Goal: Check status: Check status

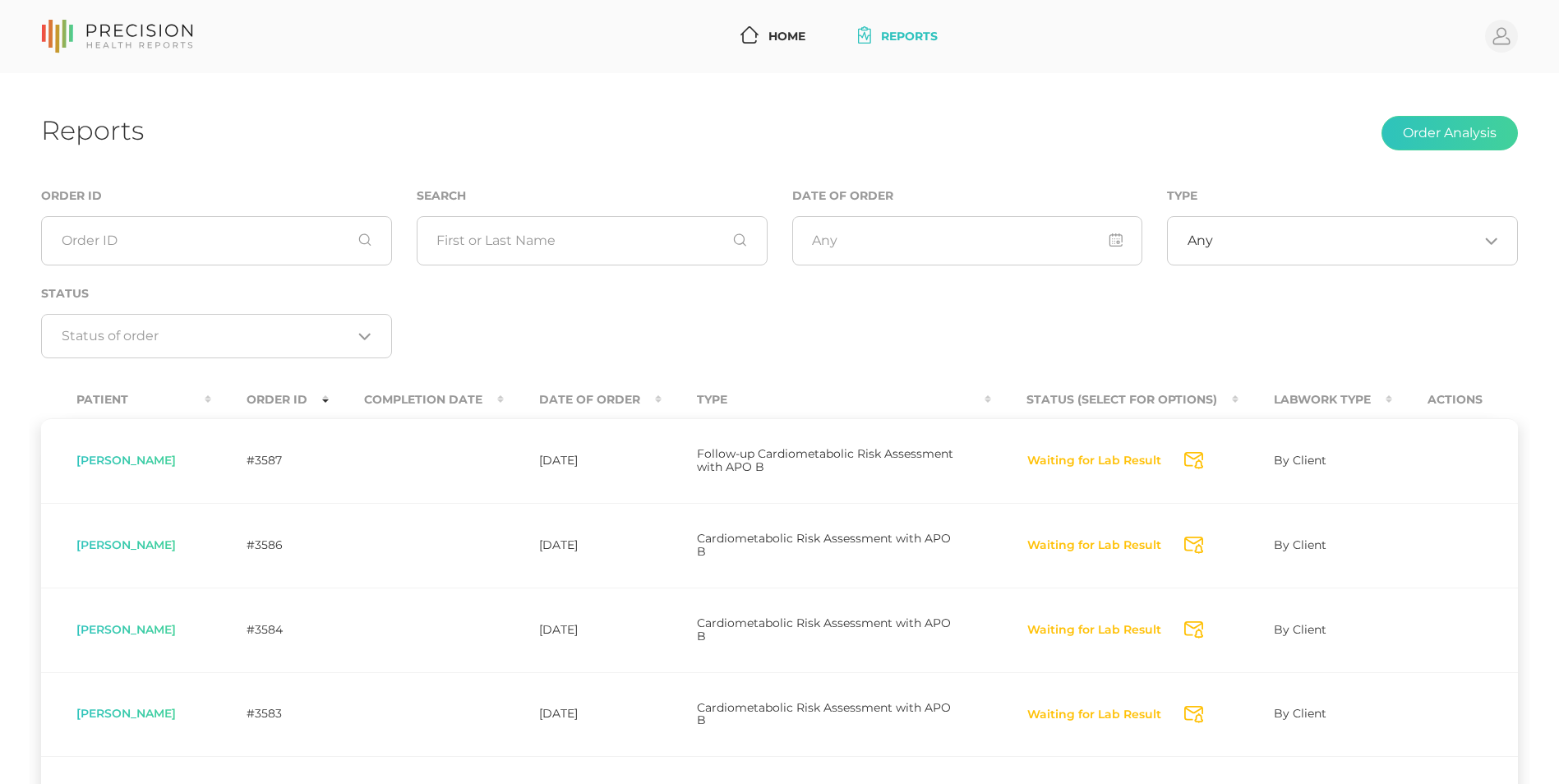
scroll to position [593, 0]
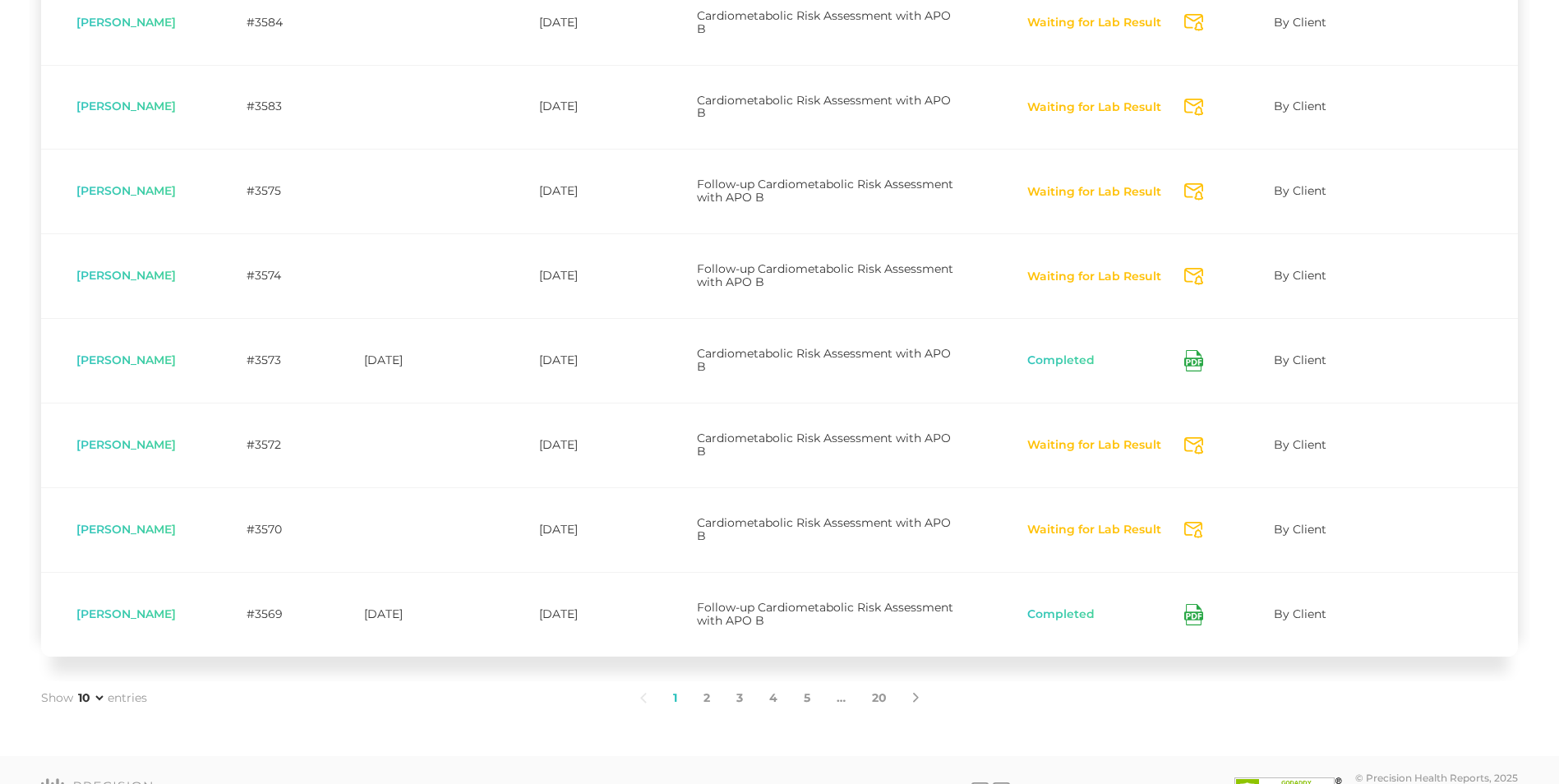
scroll to position [608, 0]
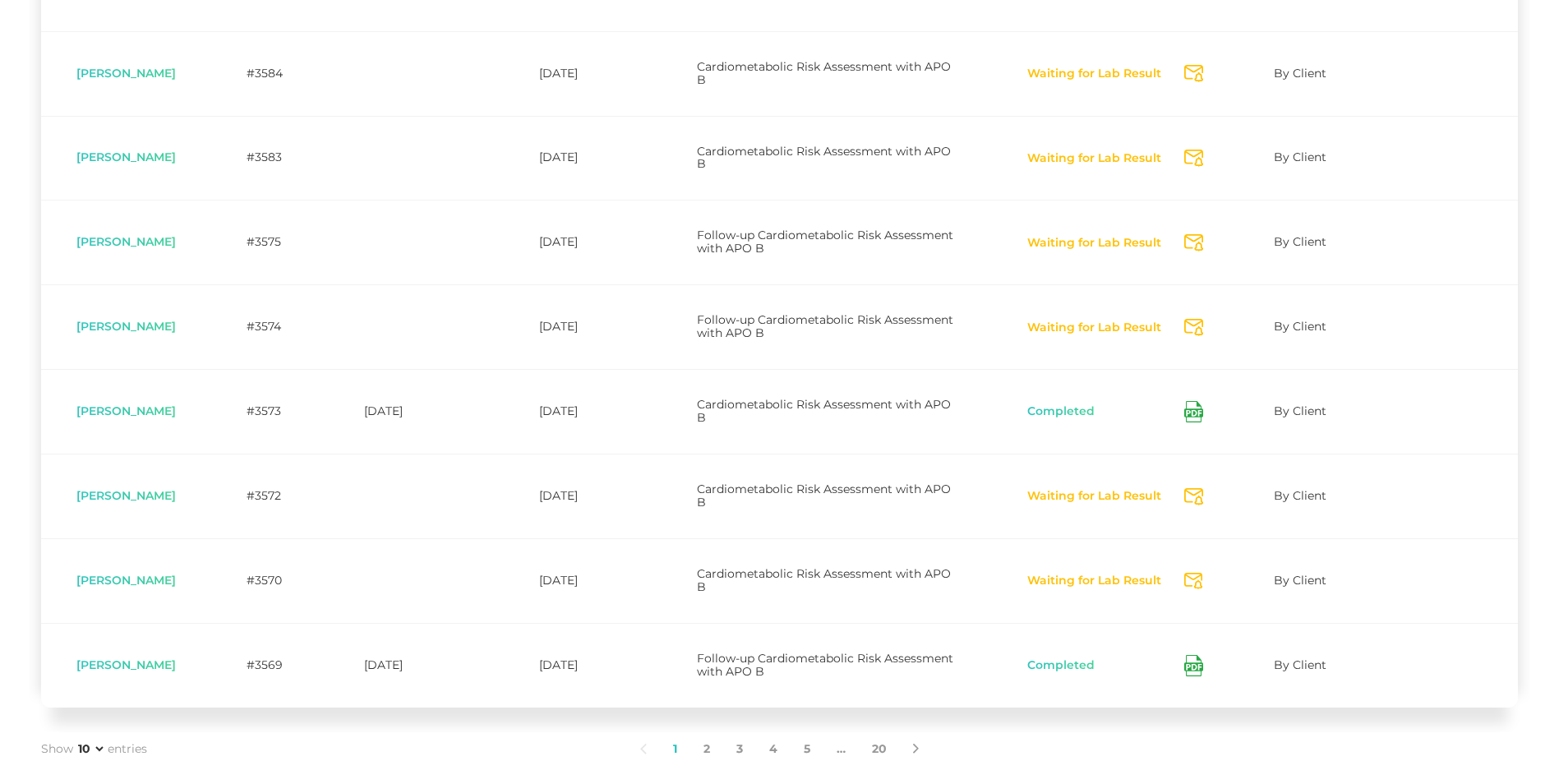
scroll to position [555, 0]
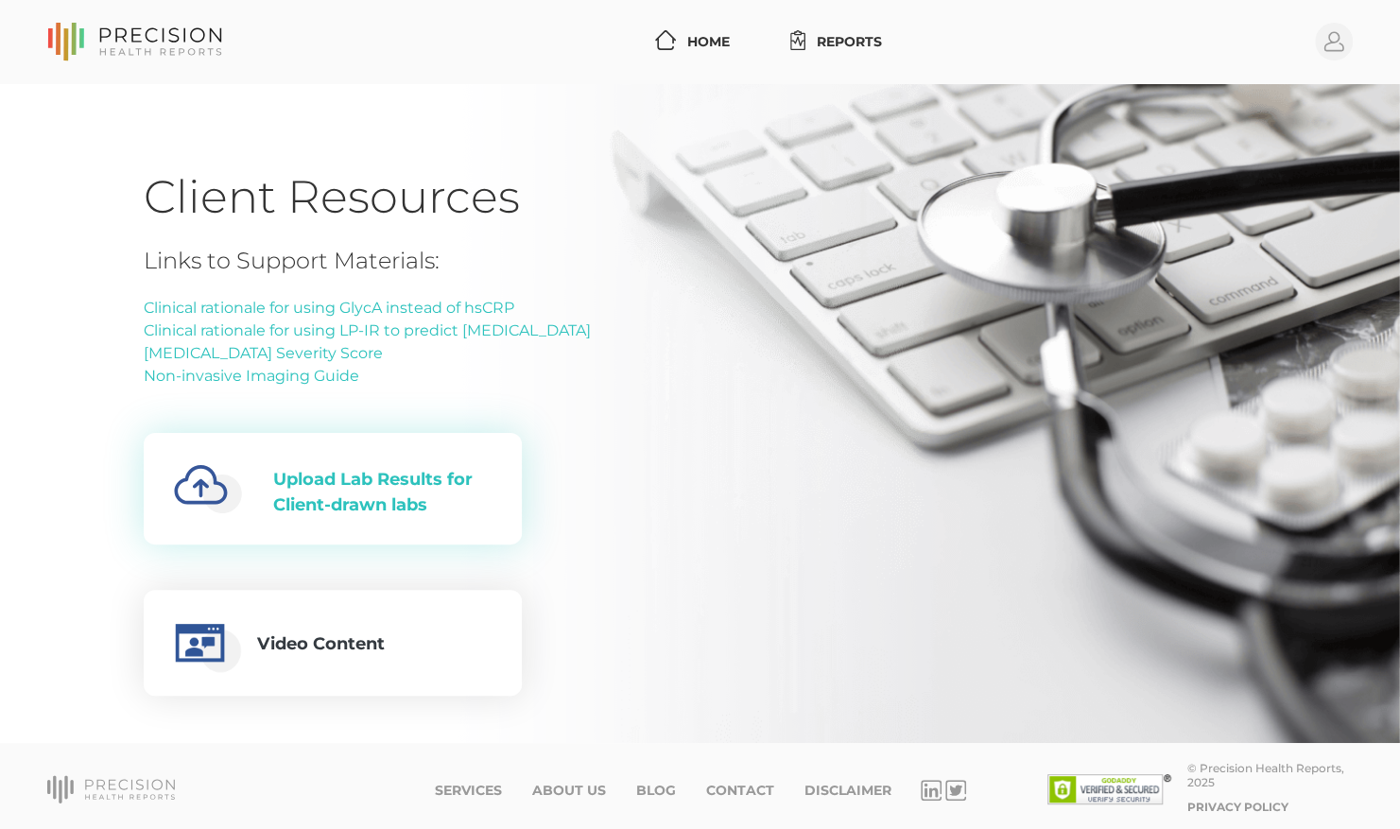
click at [450, 479] on div "Upload Lab Results for Client-drawn labs" at bounding box center [382, 492] width 218 height 51
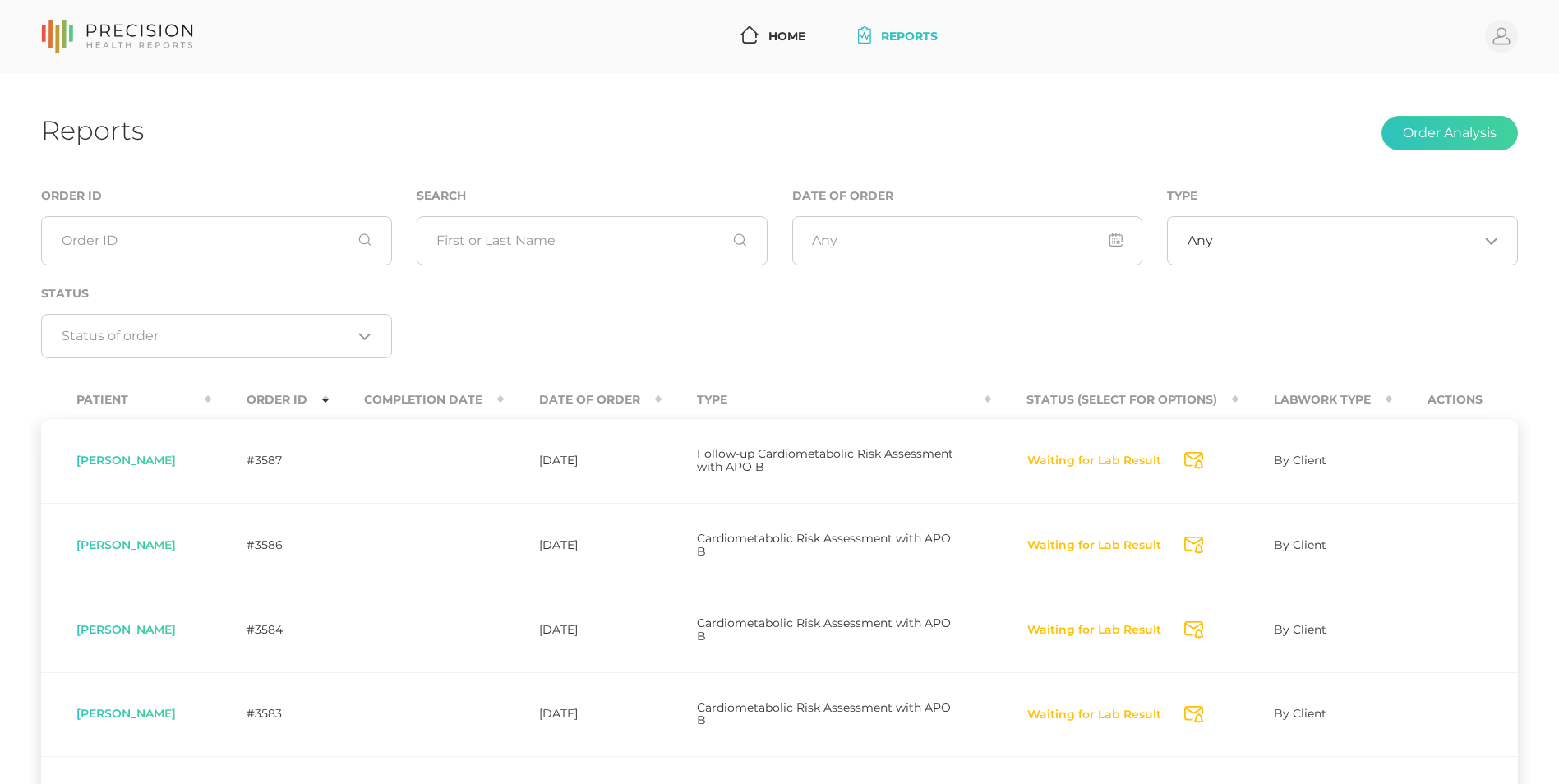
scroll to position [555, 0]
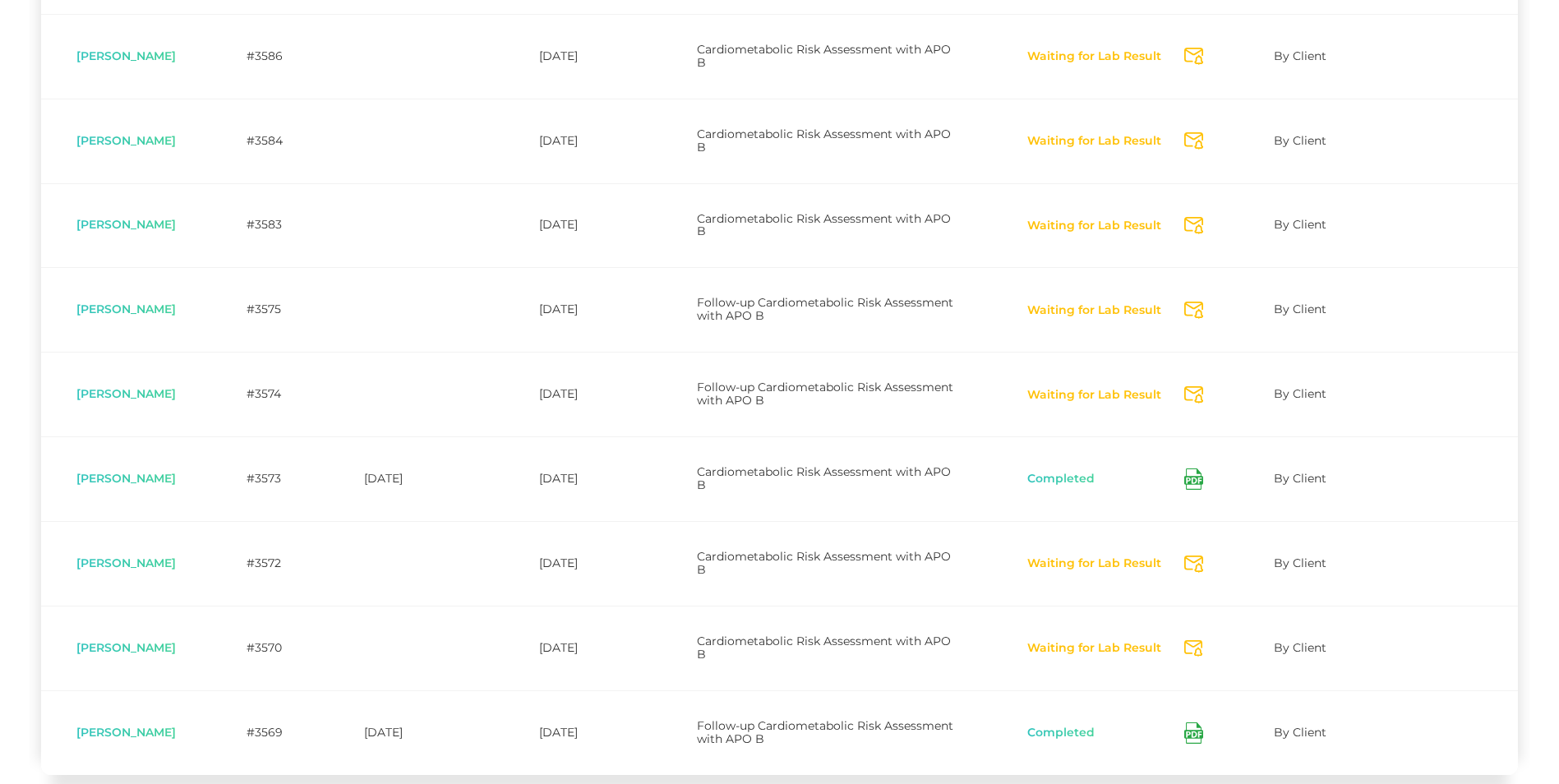
scroll to position [496, 0]
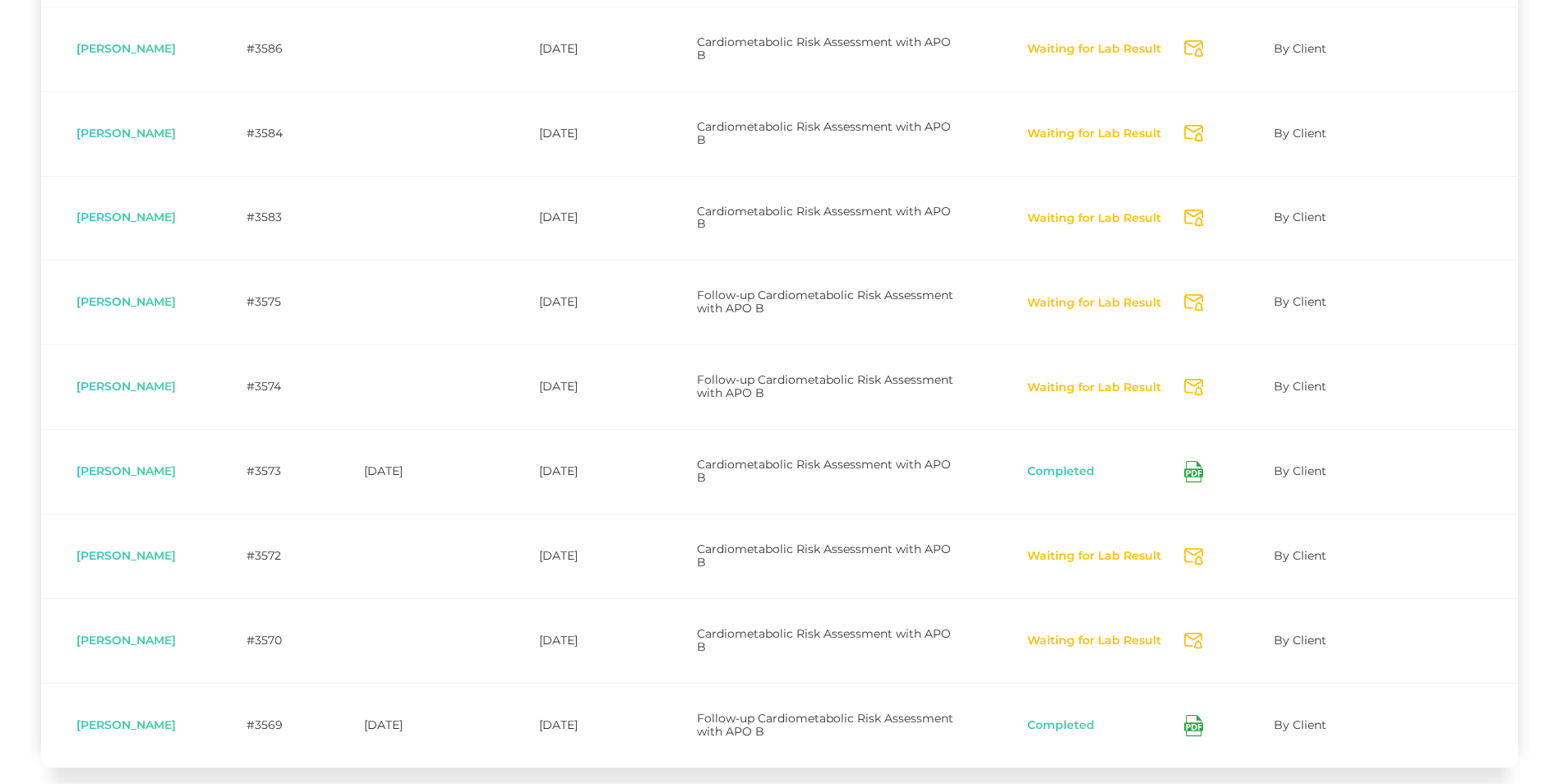
click at [1088, 385] on button "Waiting for Lab Result" at bounding box center [1095, 388] width 136 height 17
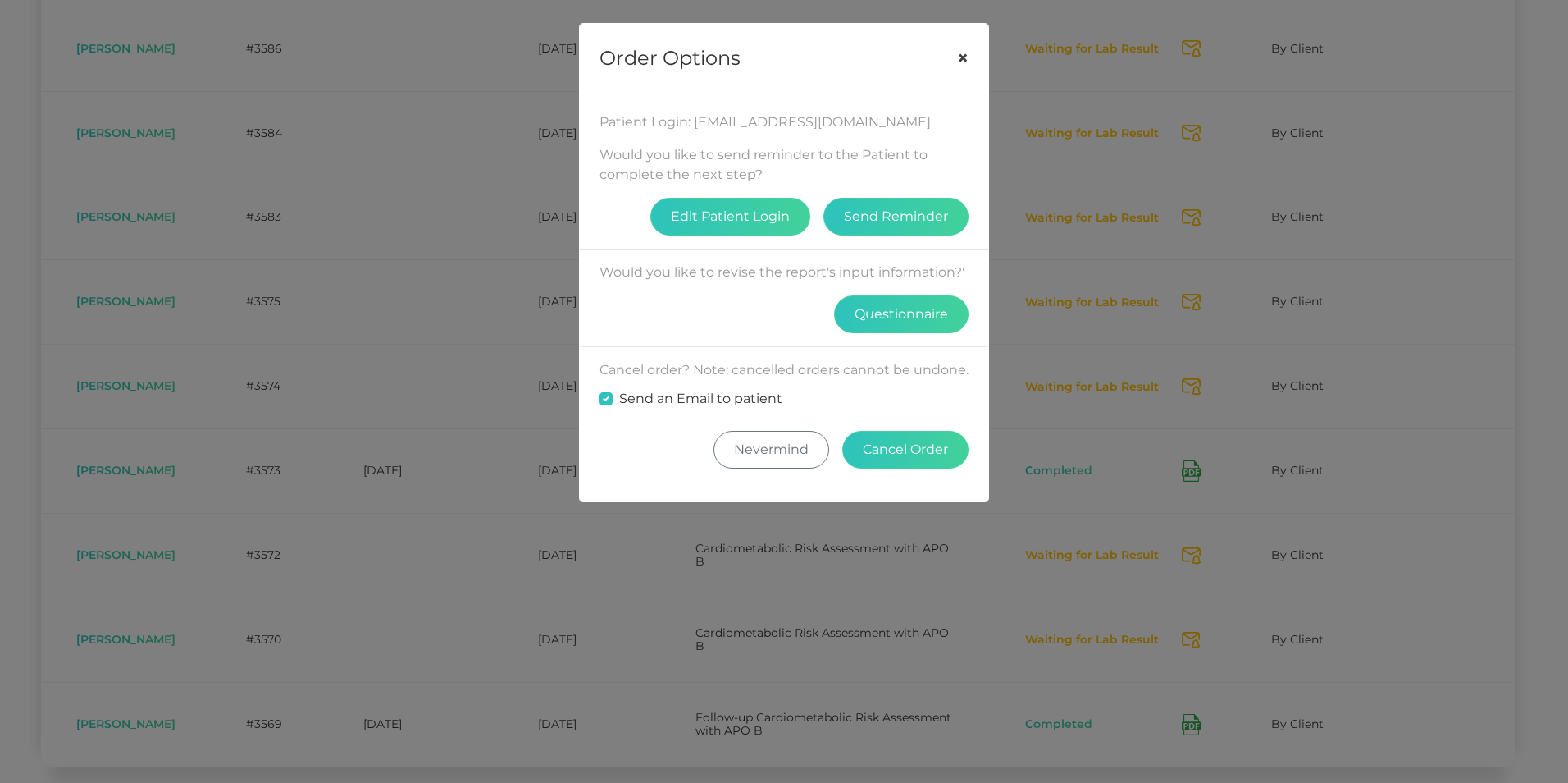
click at [966, 58] on button "×" at bounding box center [962, 57] width 51 height 69
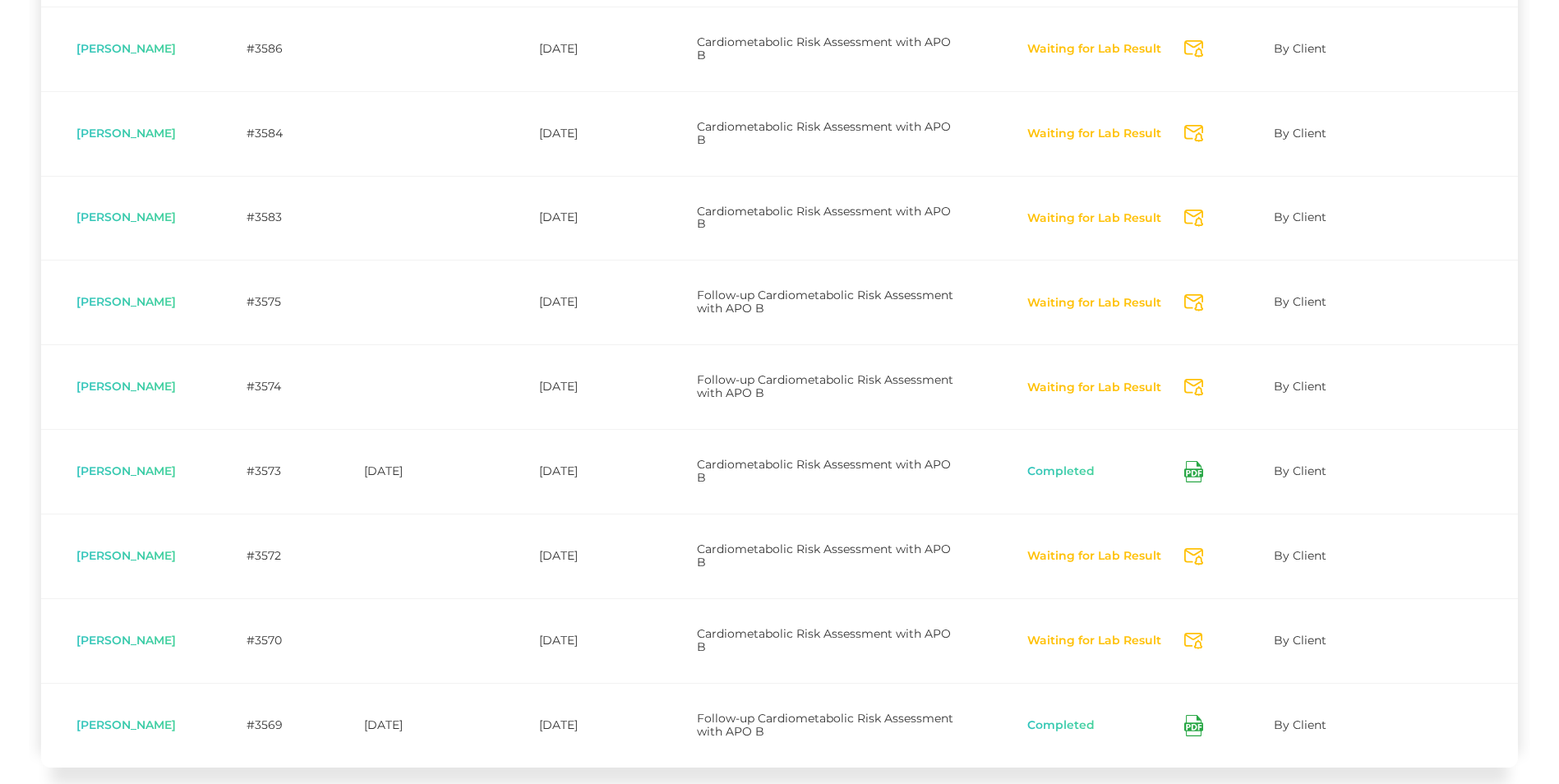
click at [86, 384] on span "[PERSON_NAME]" at bounding box center [126, 386] width 99 height 15
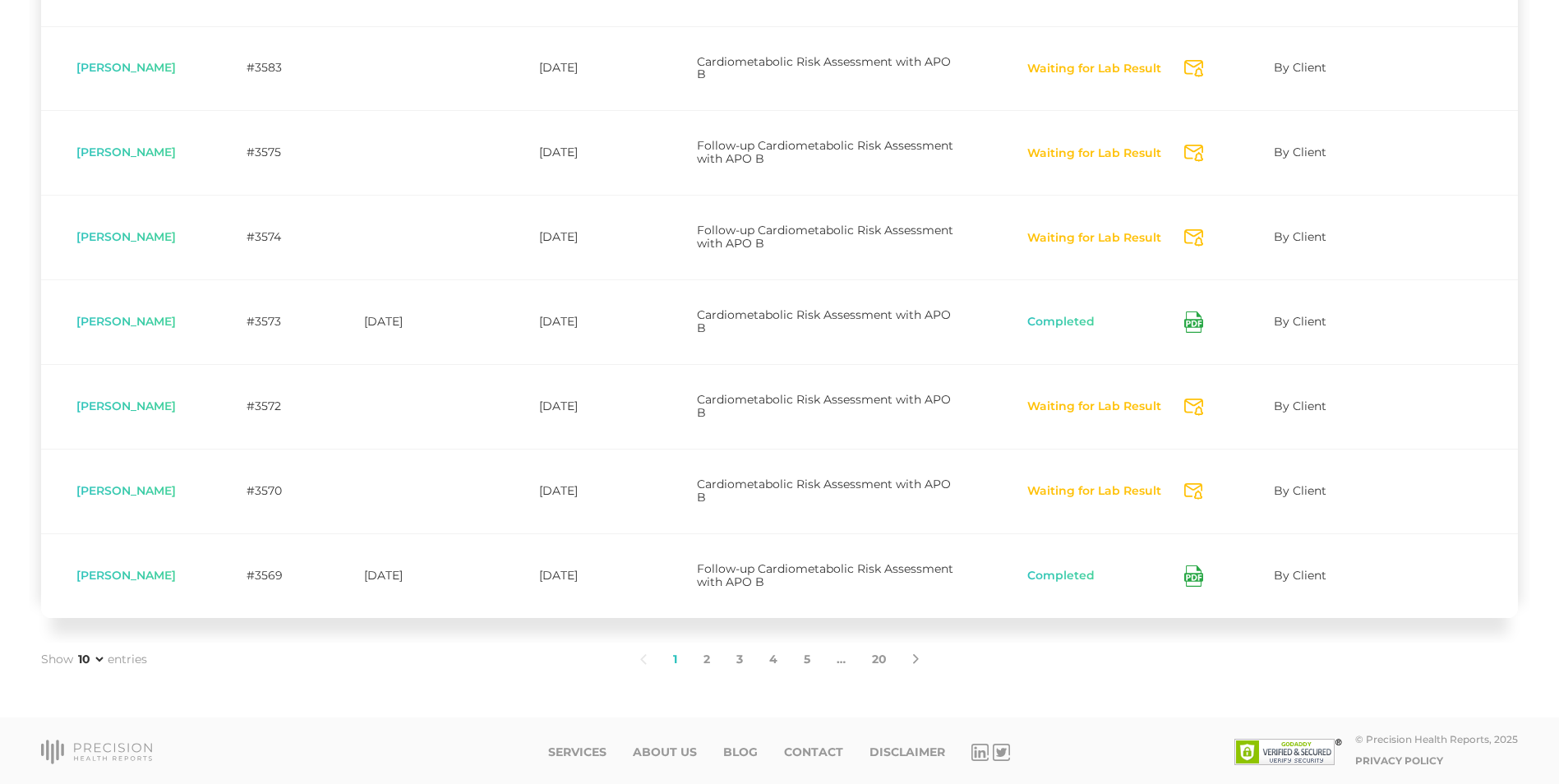
scroll to position [648, 0]
click at [123, 142] on td "[PERSON_NAME]" at bounding box center [126, 150] width 170 height 84
